Goal: Navigation & Orientation: Find specific page/section

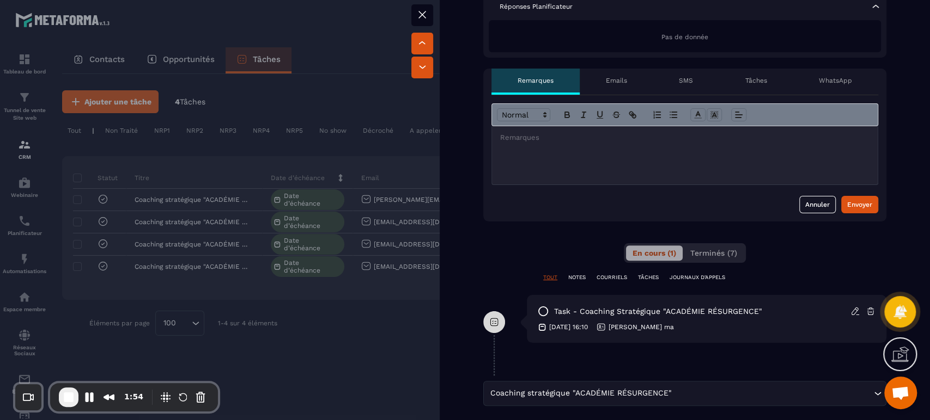
scroll to position [313, 0]
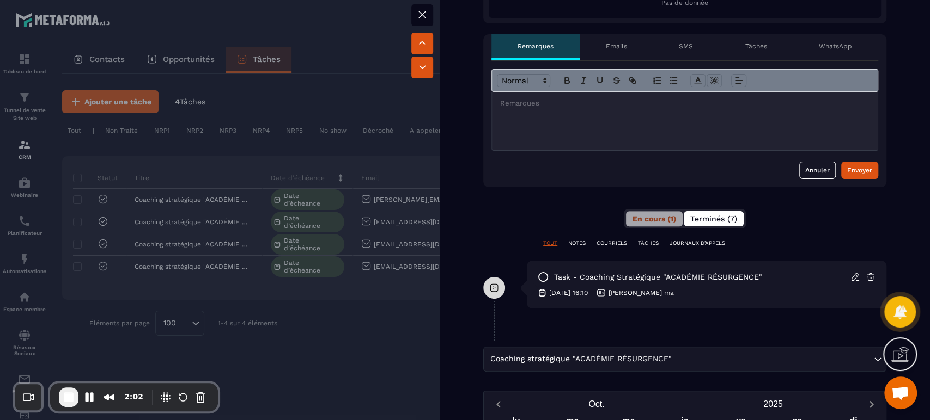
click at [711, 217] on span "Terminés (7)" at bounding box center [713, 219] width 47 height 9
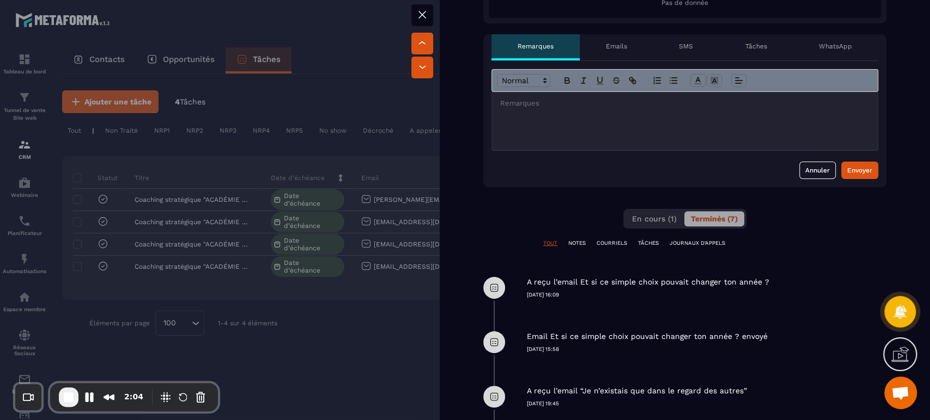
click at [723, 302] on div "A reçu l’email Et si ce simple choix pouvait changer ton année ? [DATE] 16:09" at bounding box center [684, 288] width 403 height 54
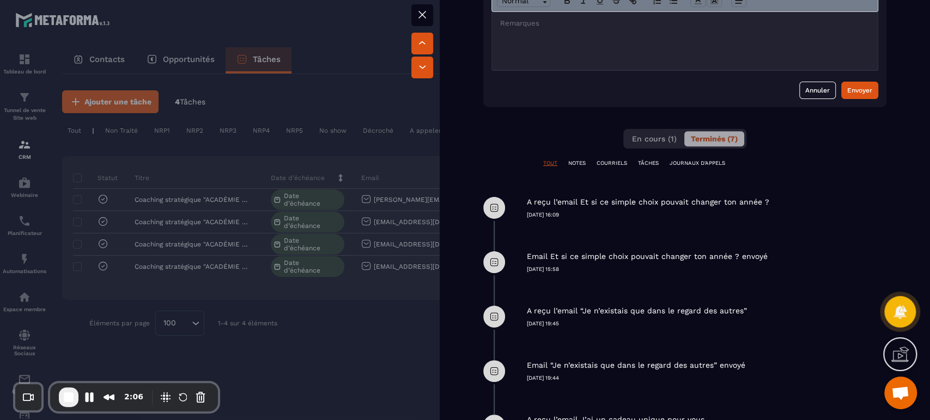
scroll to position [386, 0]
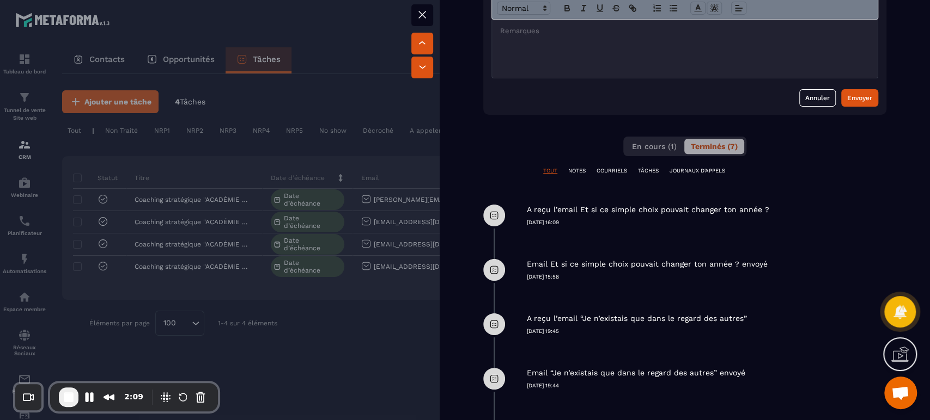
click at [371, 95] on div at bounding box center [465, 210] width 930 height 420
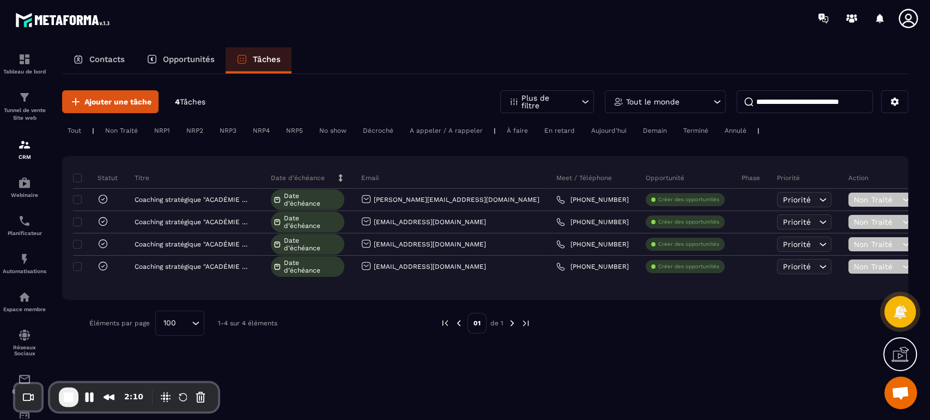
click at [910, 19] on icon at bounding box center [908, 19] width 22 height 22
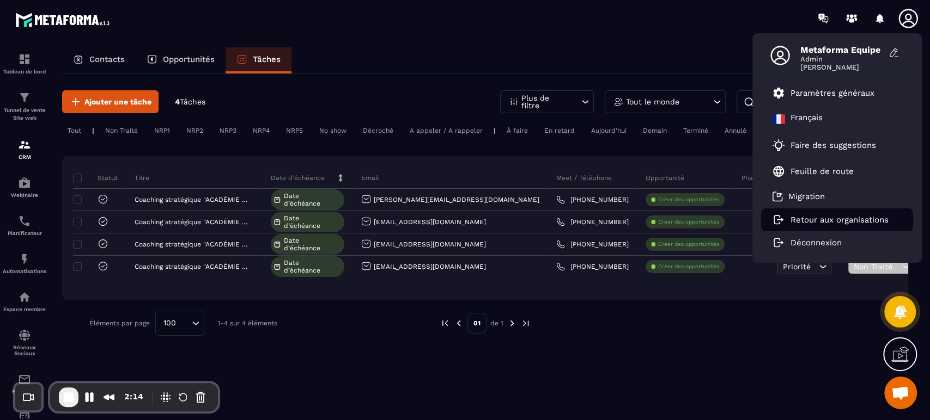
click at [801, 227] on li "Retour aux organisations" at bounding box center [837, 220] width 152 height 23
click at [85, 398] on button "Pause Recording" at bounding box center [89, 397] width 17 height 17
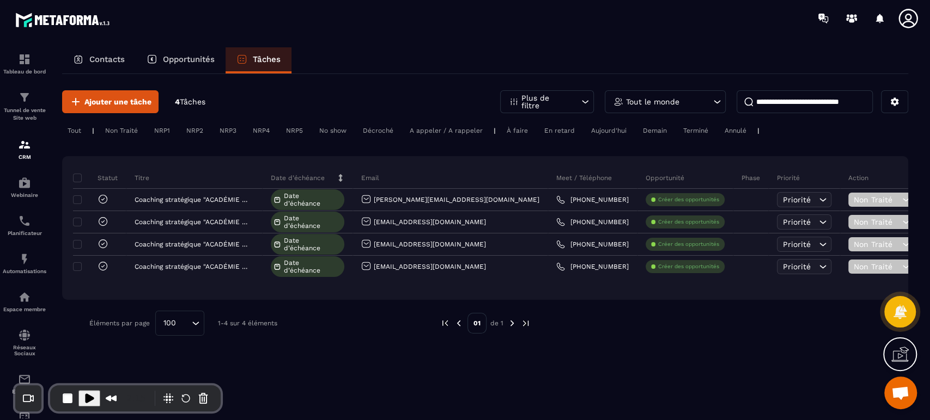
click at [915, 16] on icon at bounding box center [908, 19] width 22 height 22
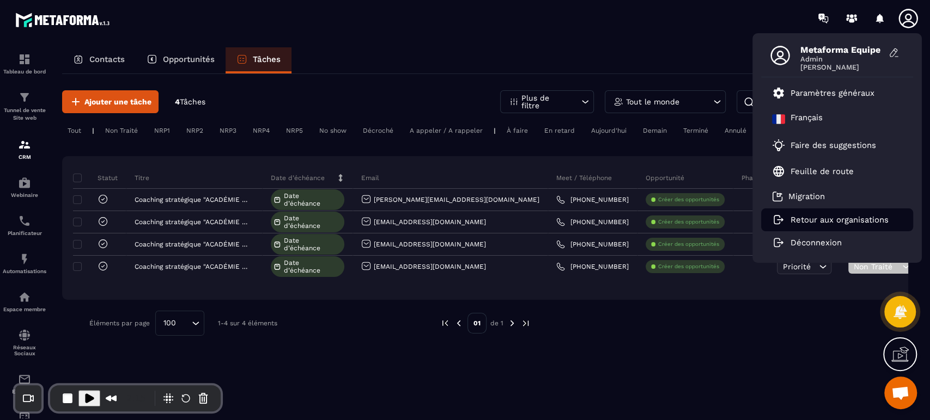
click at [827, 213] on li "Retour aux organisations" at bounding box center [837, 220] width 152 height 23
click at [799, 218] on p "Retour aux organisations" at bounding box center [839, 220] width 98 height 10
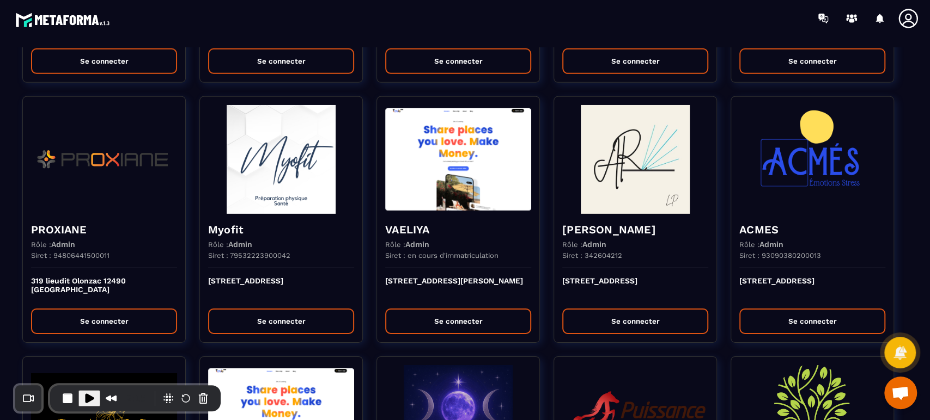
scroll to position [1259, 0]
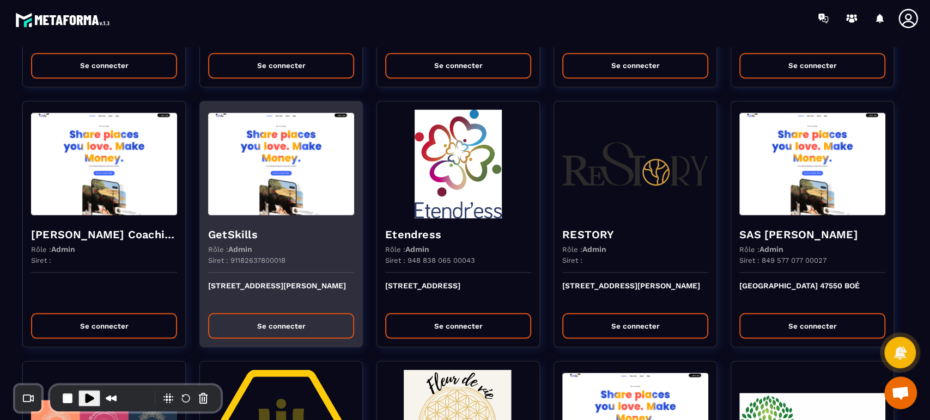
click at [263, 208] on img at bounding box center [281, 163] width 146 height 109
